Goal: Check status: Check status

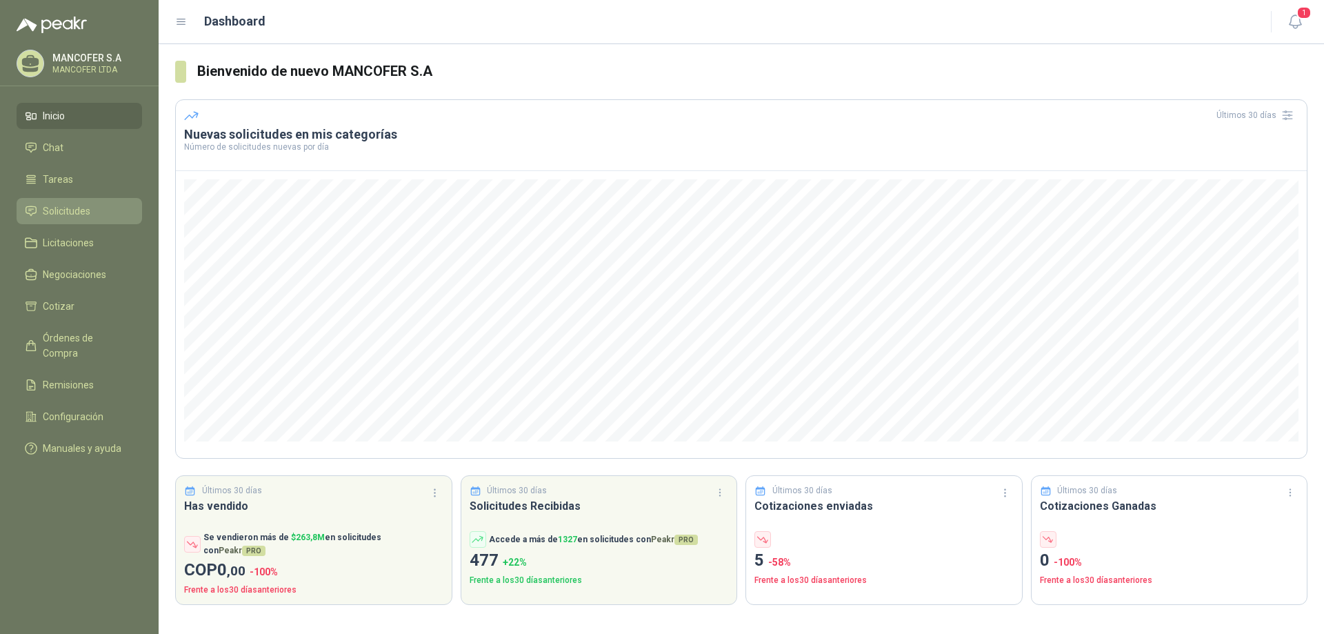
click at [58, 206] on span "Solicitudes" at bounding box center [67, 210] width 48 height 15
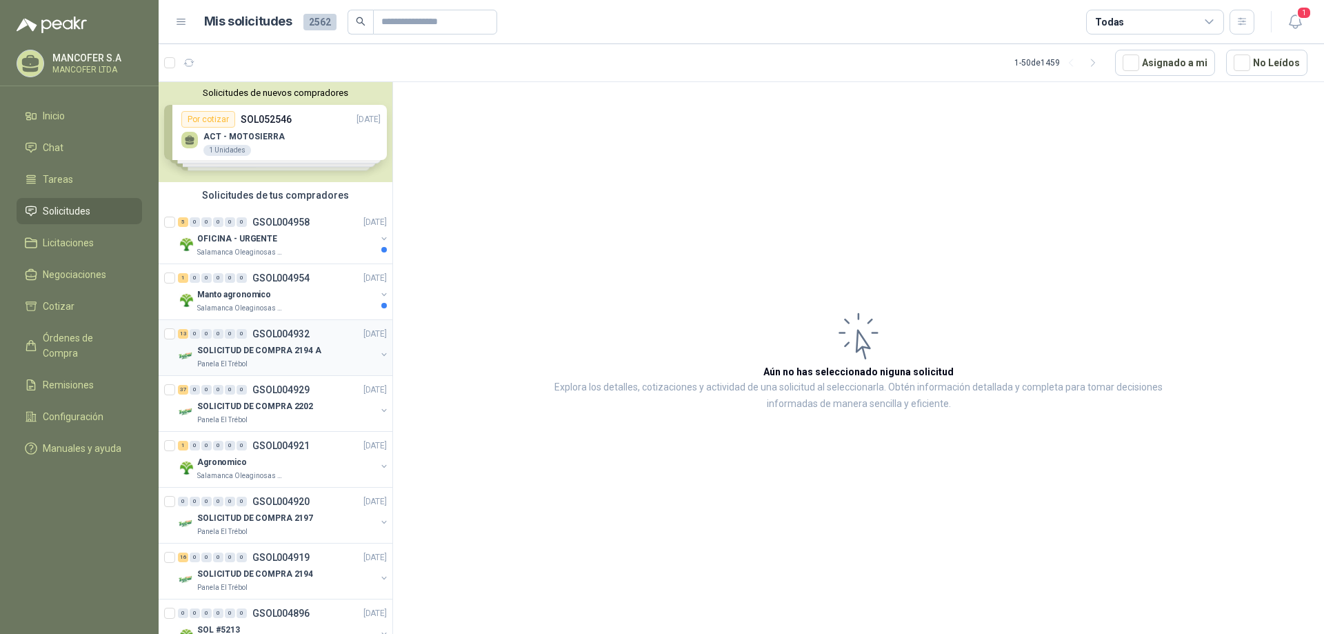
click at [248, 350] on p "SOLICITUD DE COMPRA 2194 A" at bounding box center [259, 350] width 124 height 13
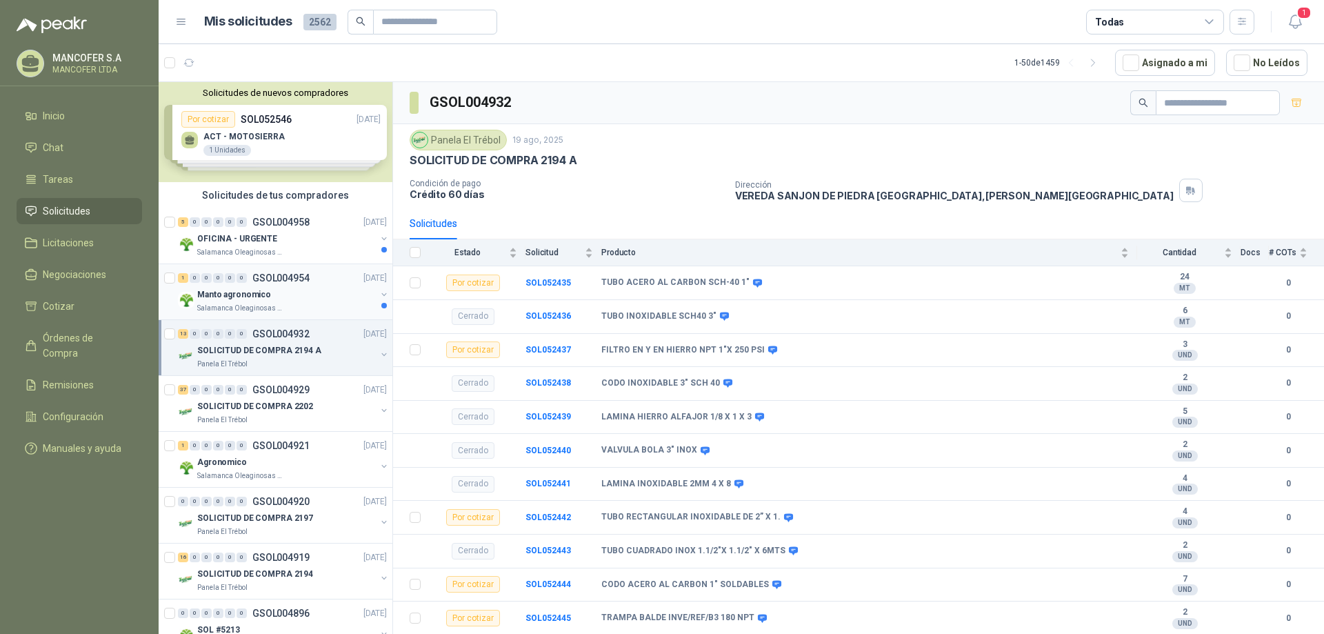
click at [239, 297] on p "Manto agronomico" at bounding box center [234, 294] width 74 height 13
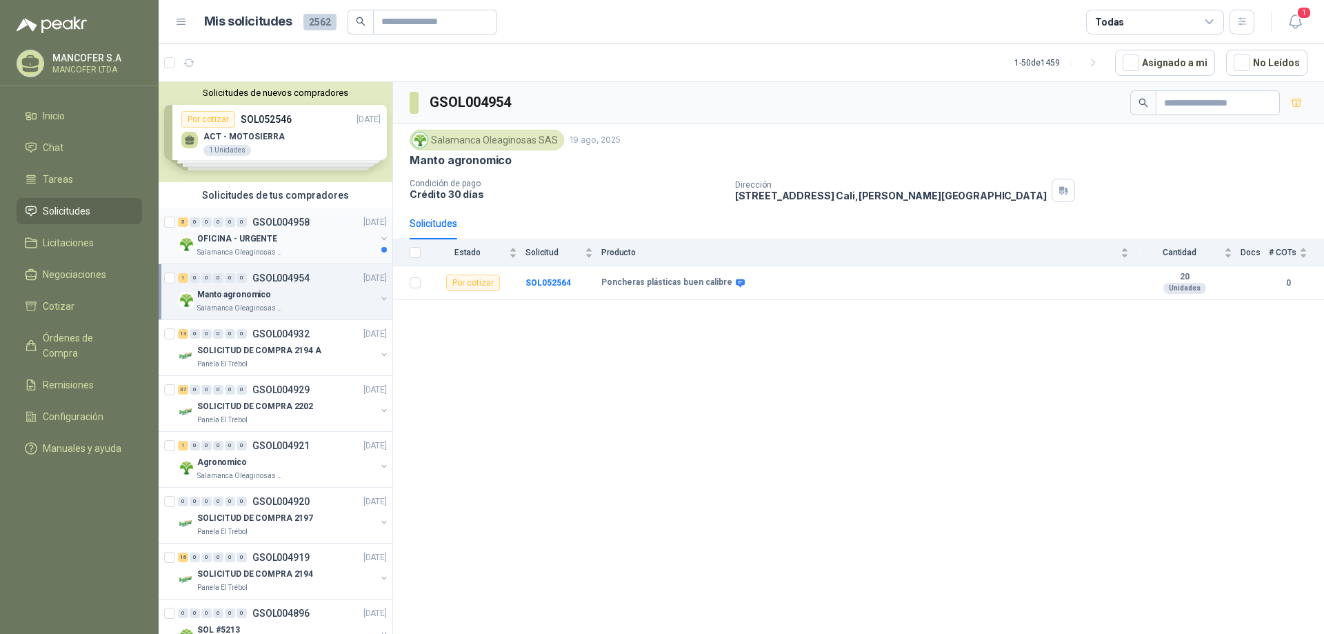
click at [229, 232] on p "OFICINA - URGENTE" at bounding box center [237, 238] width 80 height 13
